Goal: Task Accomplishment & Management: Use online tool/utility

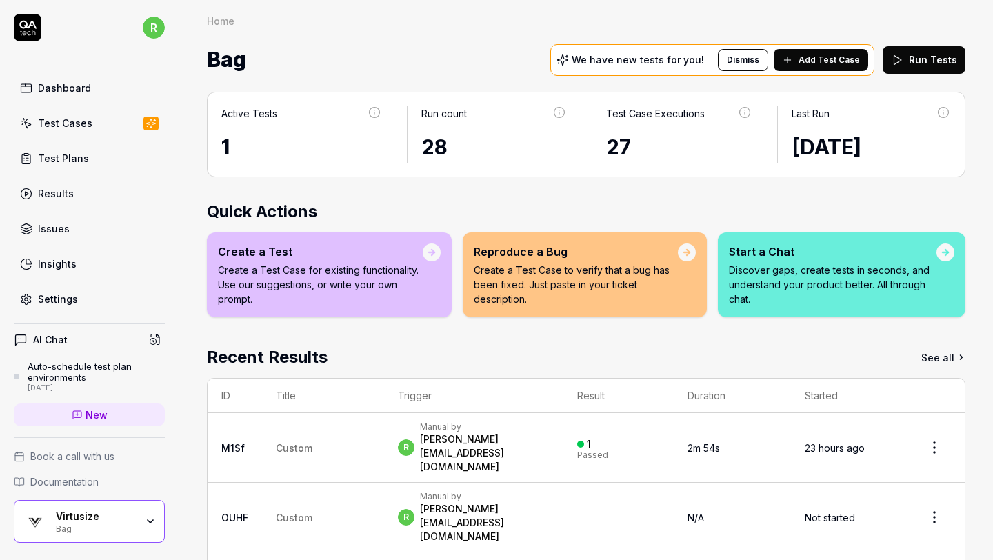
click at [915, 59] on button "Run Tests" at bounding box center [924, 60] width 83 height 28
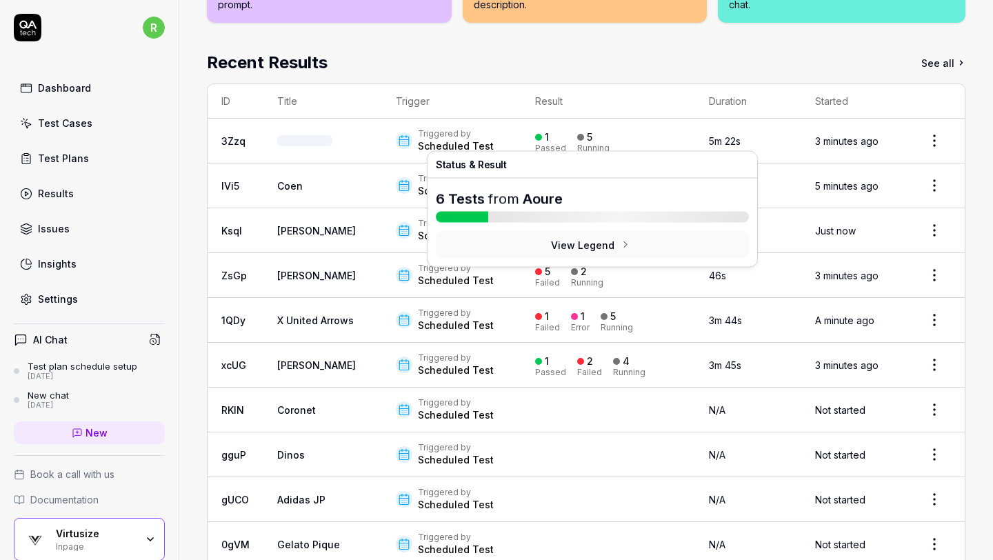
scroll to position [309, 0]
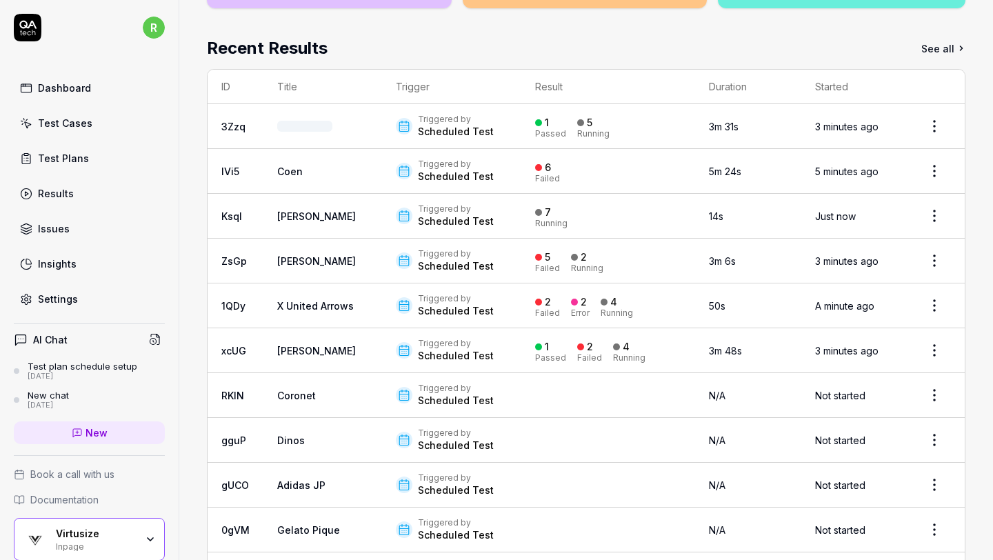
click at [117, 156] on link "Test Plans" at bounding box center [89, 158] width 151 height 27
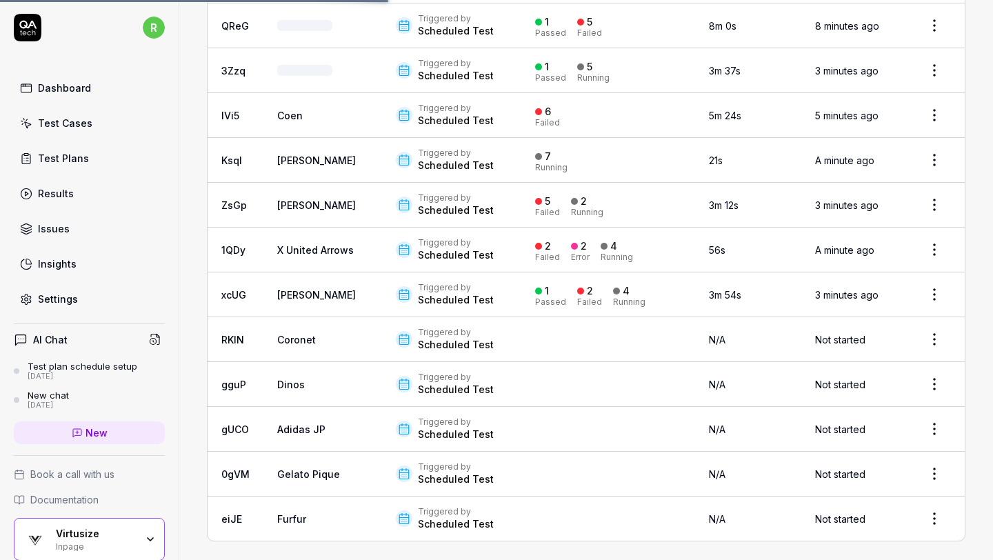
scroll to position [415, 0]
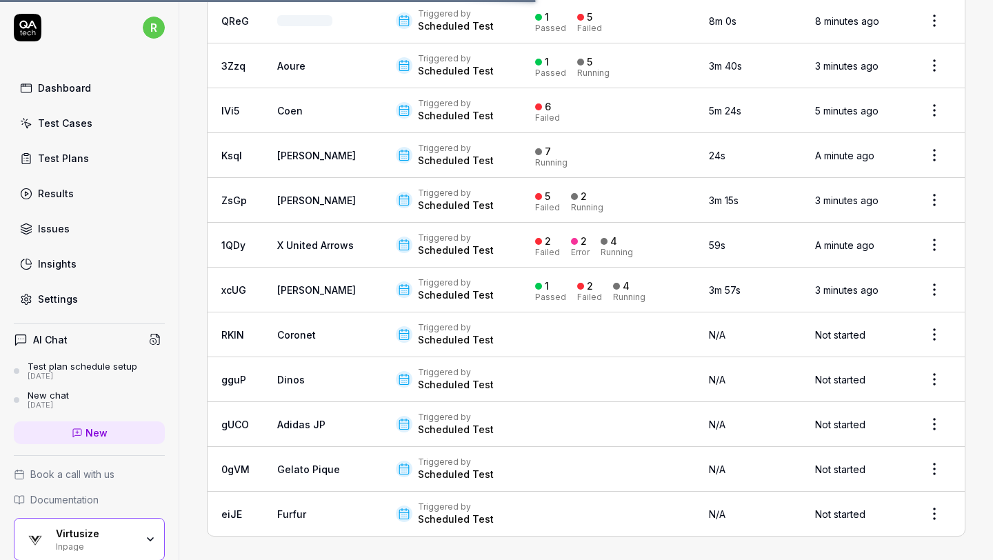
click at [450, 168] on td "Triggered by Scheduled Test" at bounding box center [451, 155] width 139 height 45
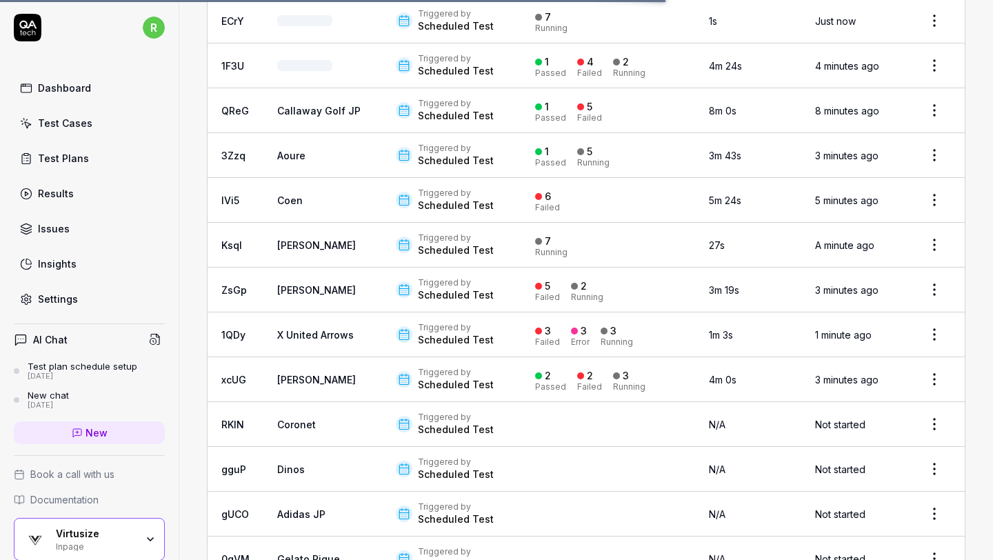
click at [324, 241] on td "Barbour" at bounding box center [323, 245] width 119 height 45
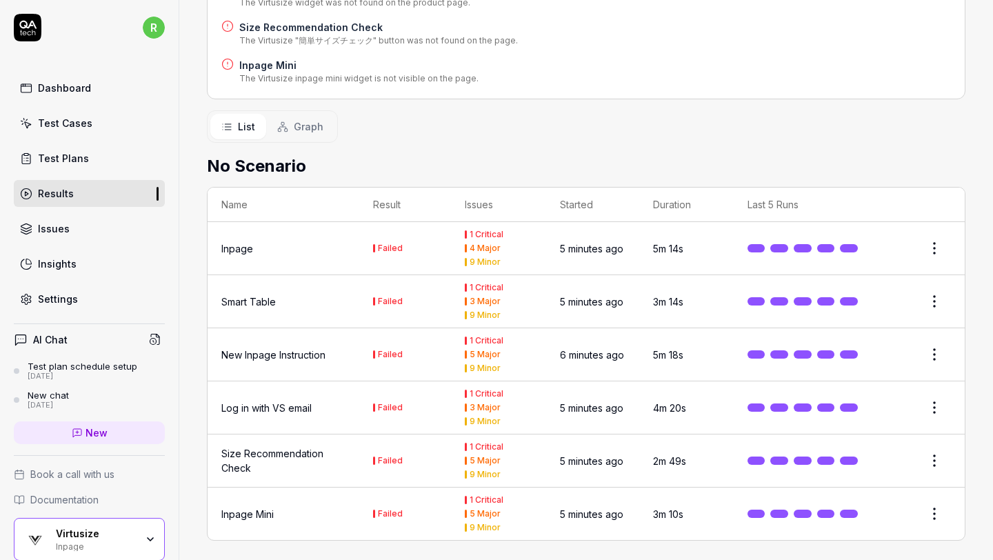
scroll to position [395, 0]
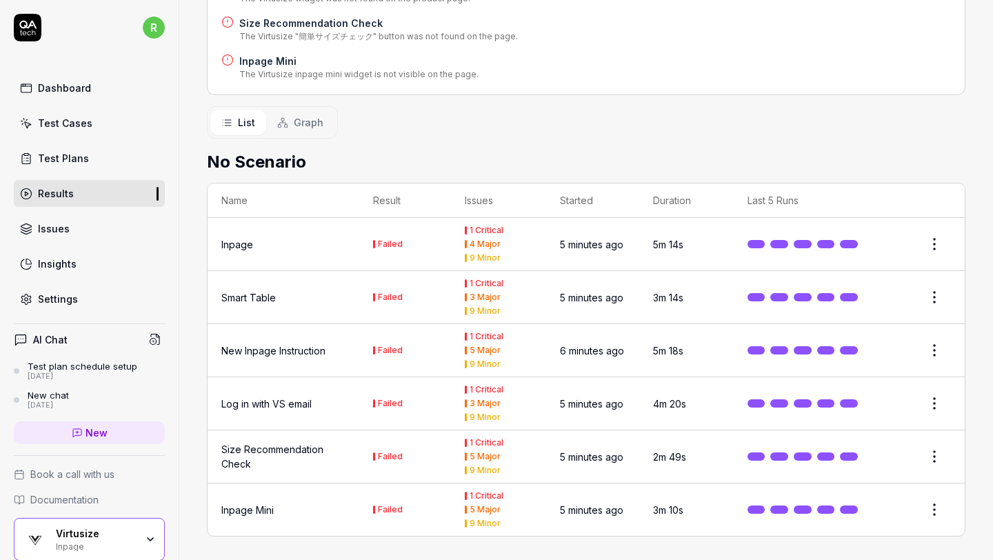
click at [125, 189] on link "Results" at bounding box center [89, 193] width 151 height 27
click at [132, 157] on link "Test Plans" at bounding box center [89, 158] width 151 height 27
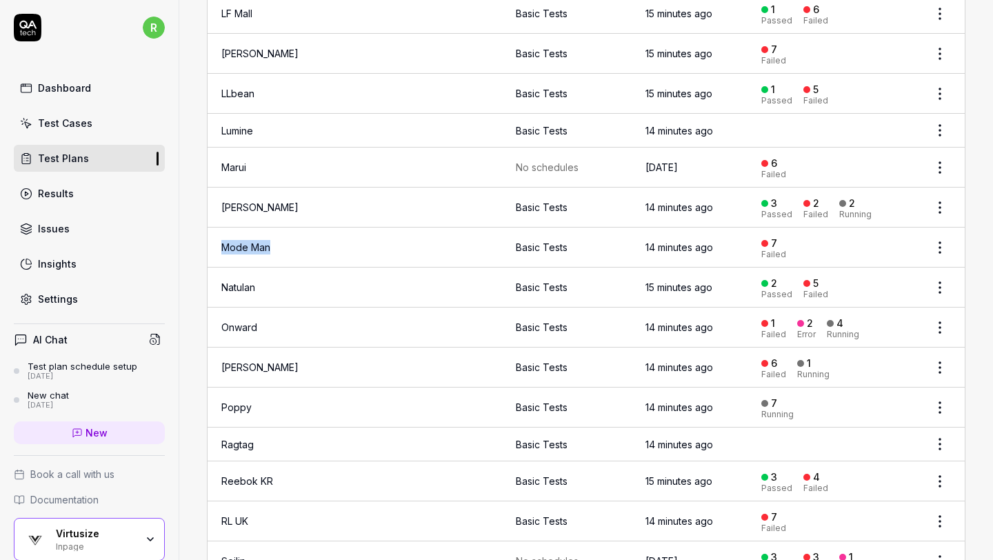
scroll to position [1327, 0]
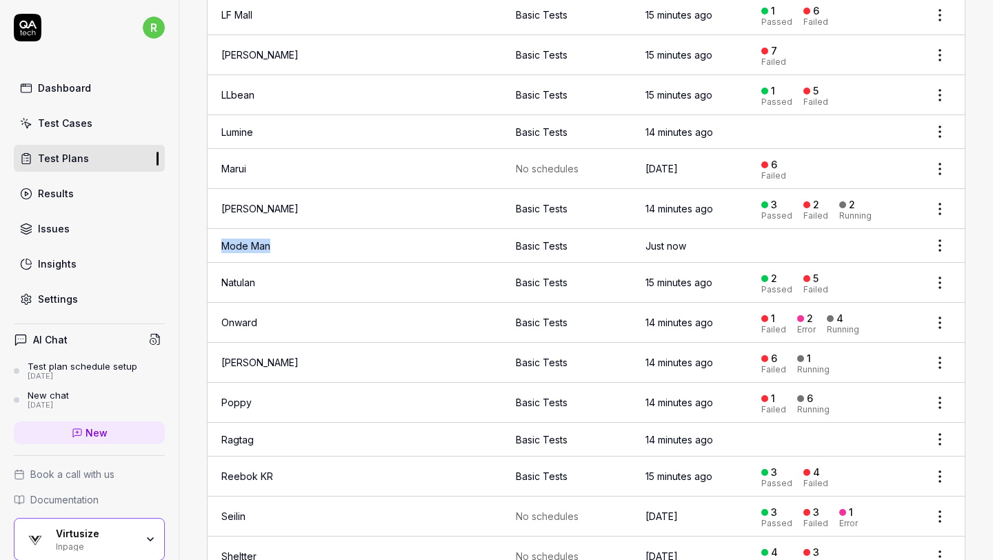
click at [279, 156] on td "Marui" at bounding box center [307, 169] width 198 height 40
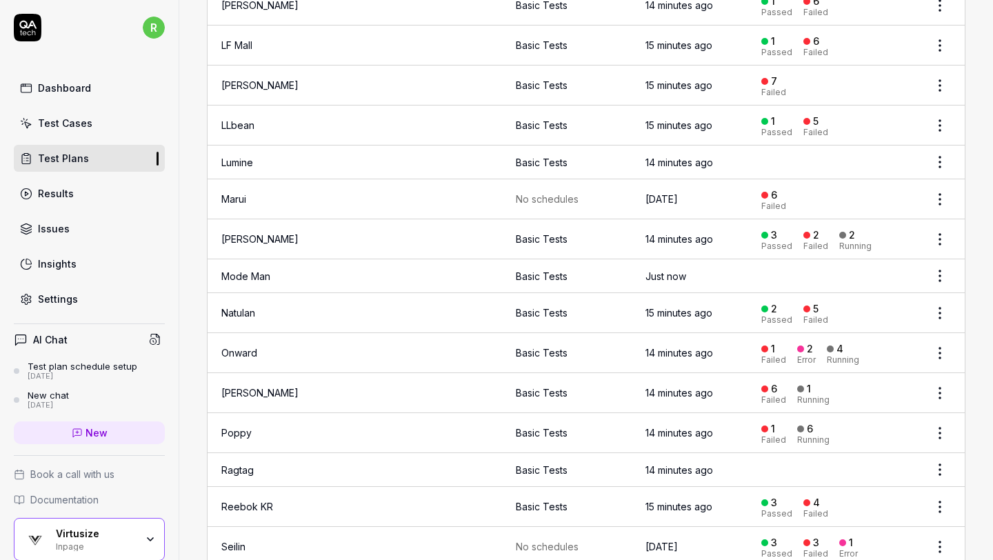
scroll to position [1294, 0]
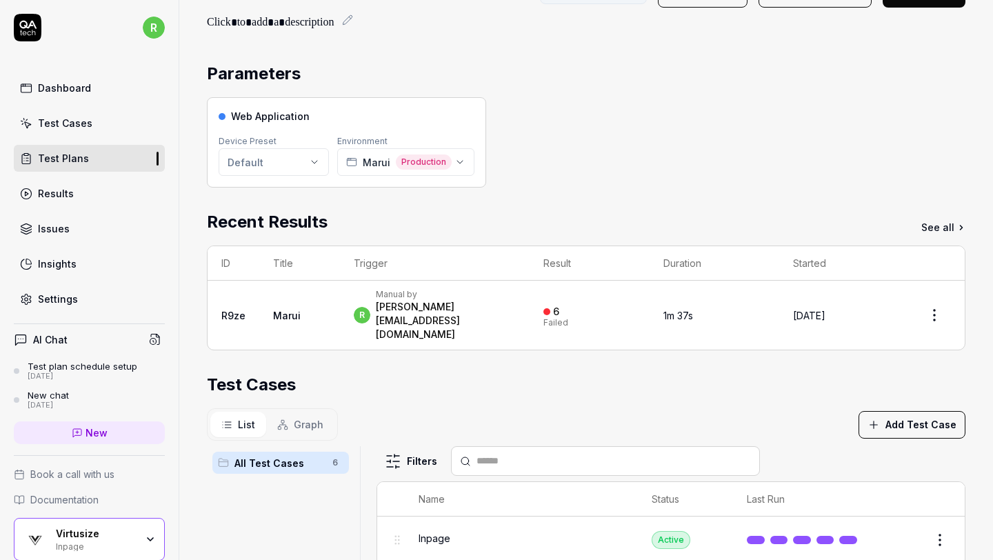
scroll to position [77, 0]
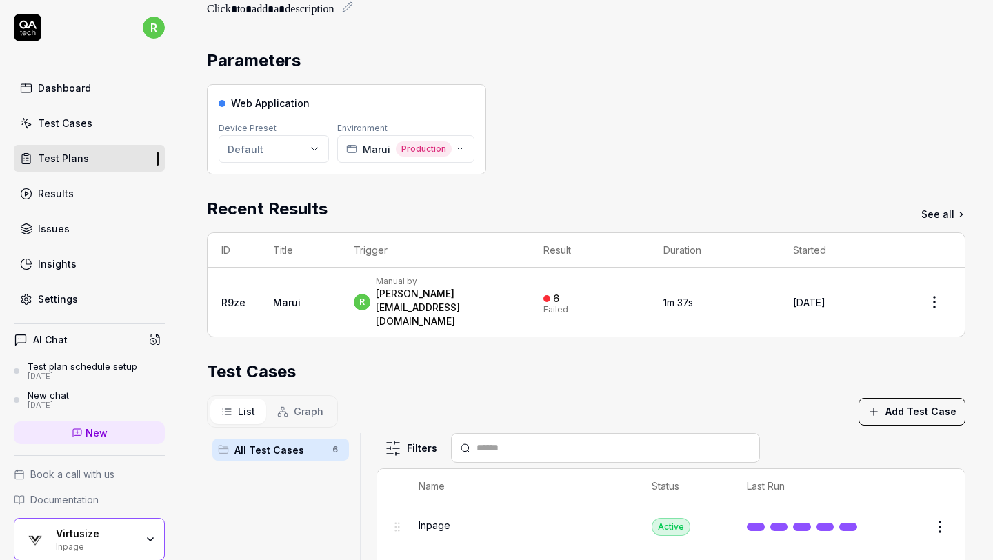
click at [927, 215] on link "See all" at bounding box center [944, 214] width 44 height 14
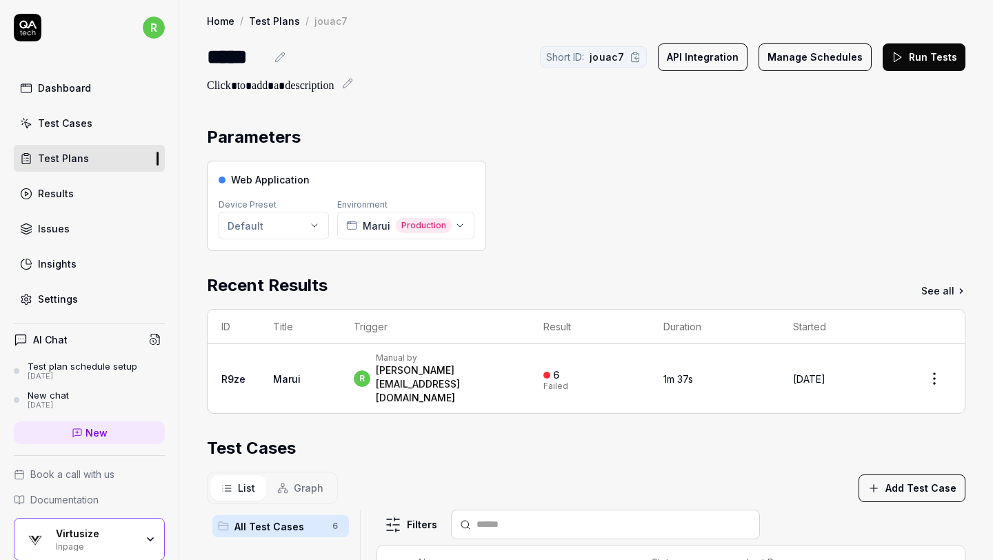
click at [826, 54] on button "Manage Schedules" at bounding box center [815, 57] width 113 height 28
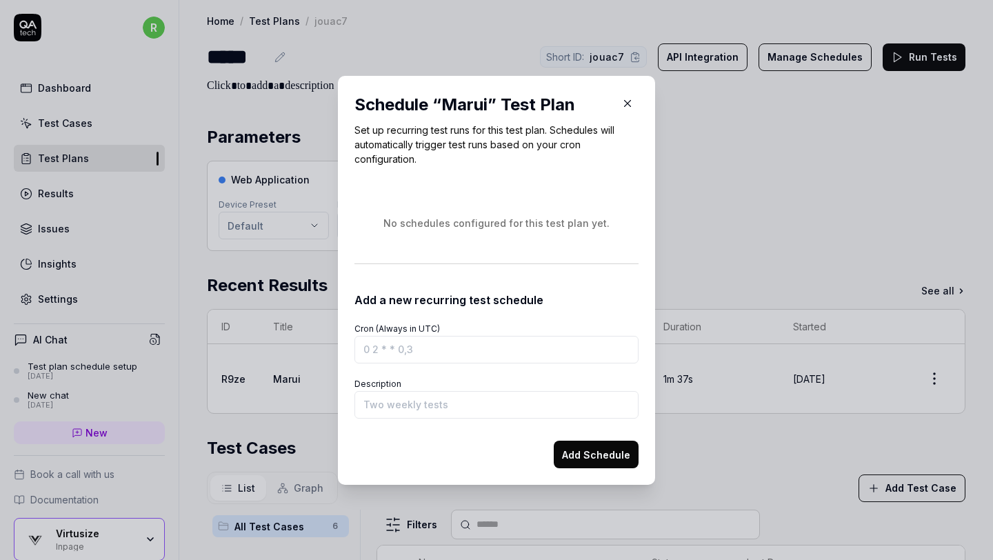
click at [624, 110] on button "button" at bounding box center [628, 103] width 22 height 22
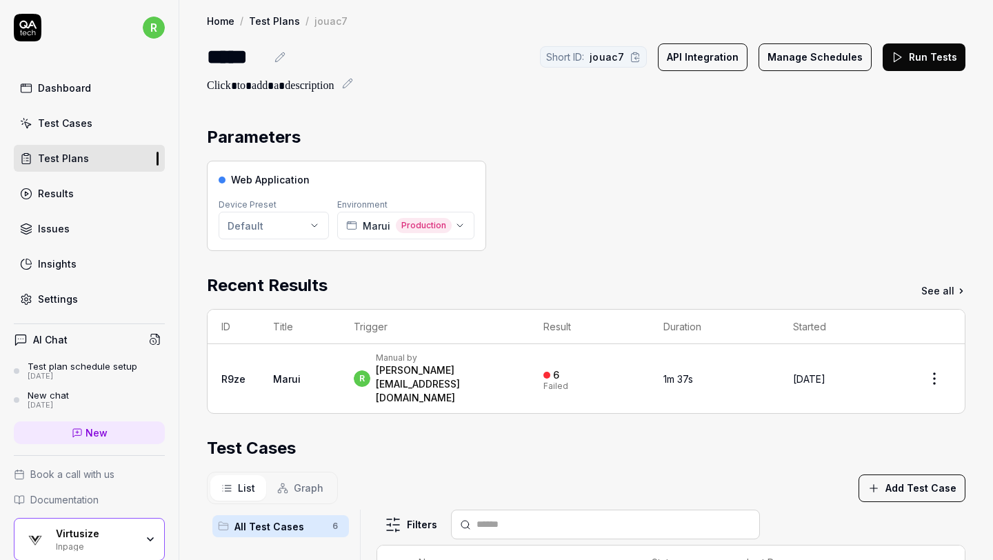
click at [915, 57] on button "Run Tests" at bounding box center [924, 57] width 83 height 28
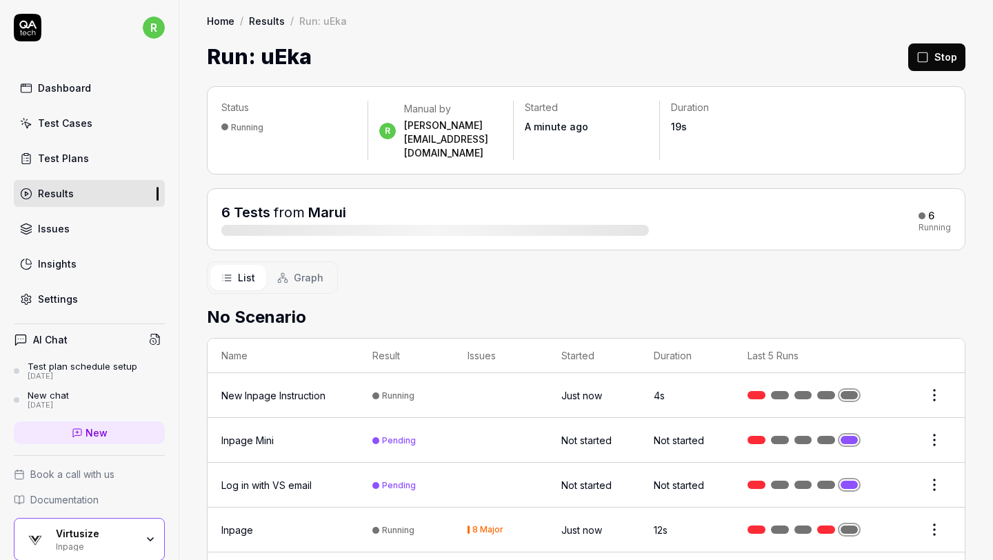
scroll to position [60, 0]
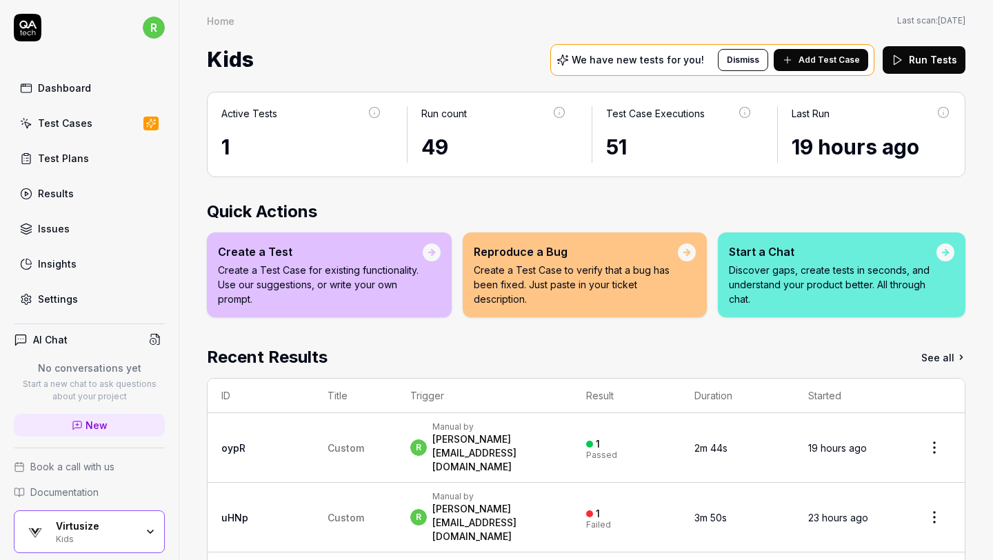
click at [906, 63] on button "Run Tests" at bounding box center [924, 60] width 83 height 28
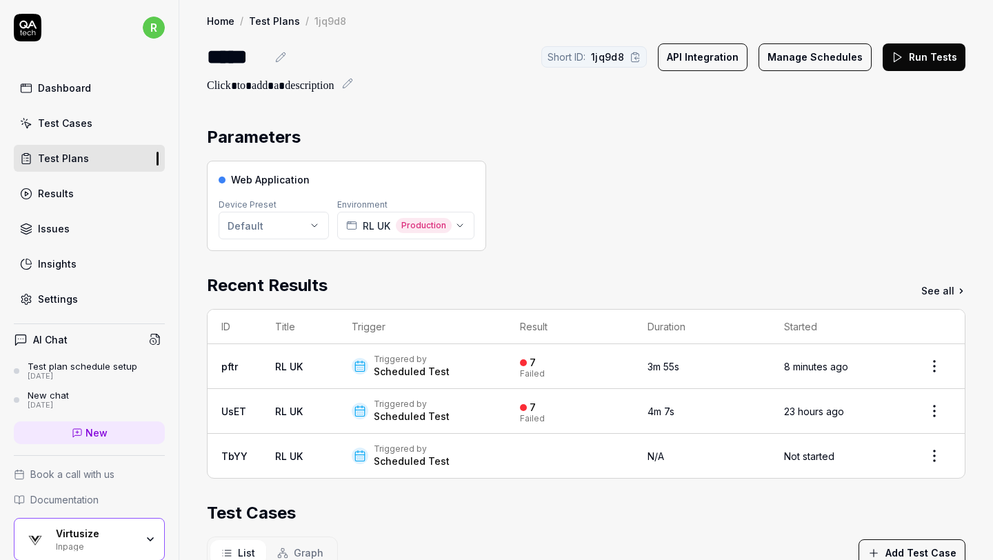
click at [281, 58] on icon at bounding box center [280, 57] width 11 height 11
click at [214, 61] on div "*****" at bounding box center [237, 56] width 60 height 31
click at [819, 102] on div "Home / Test Plans / 1jq9d8 Home / Test Plans / 1jq9d8 ******* Short ID: 1jq9d8 …" at bounding box center [586, 473] width 814 height 947
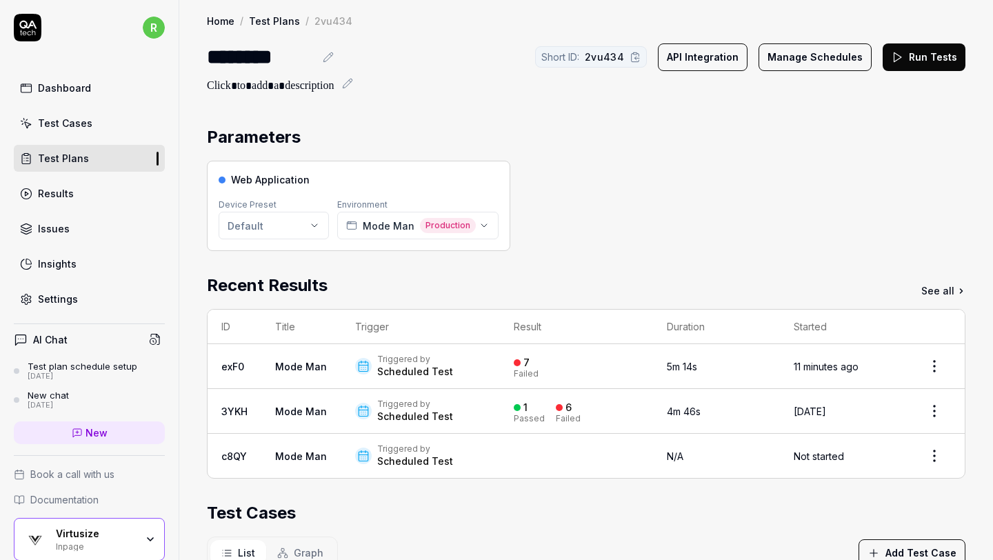
click at [915, 57] on button "Run Tests" at bounding box center [924, 57] width 83 height 28
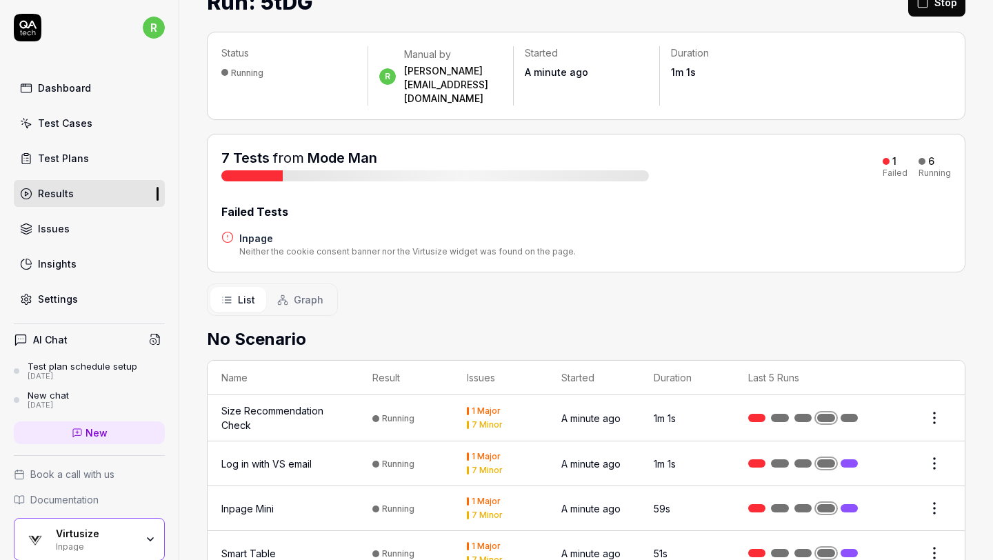
scroll to position [57, 0]
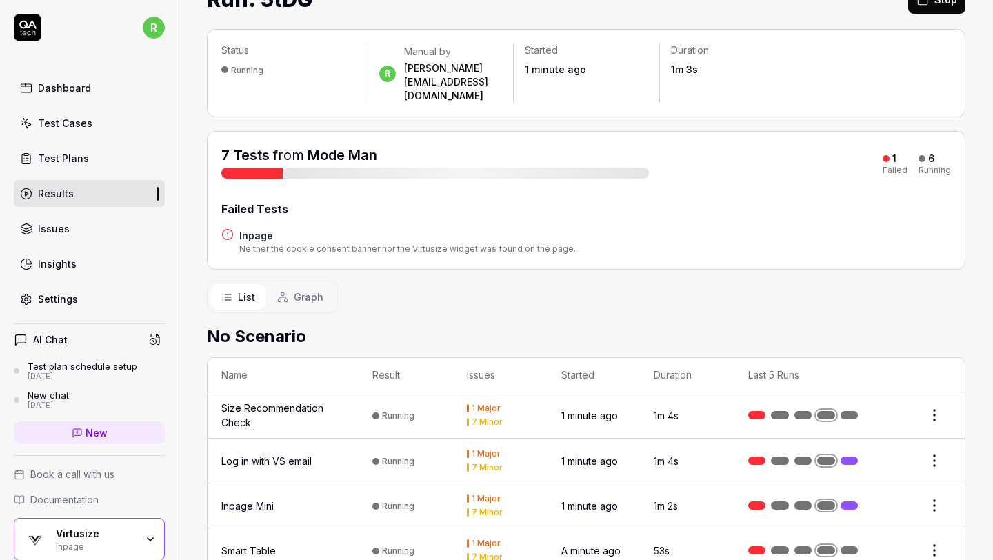
click at [455, 243] on div "Neither the cookie consent banner nor the Virtusize widget was found on the pag…" at bounding box center [407, 249] width 337 height 12
